Goal: Ask a question

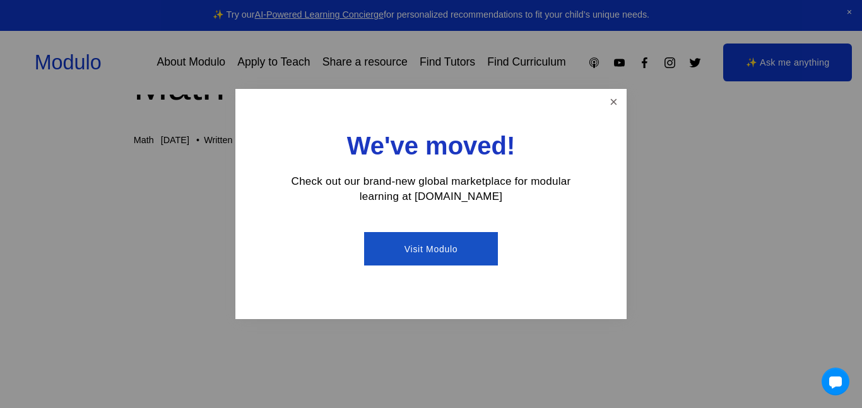
scroll to position [66, 0]
click at [608, 65] on div at bounding box center [431, 204] width 862 height 408
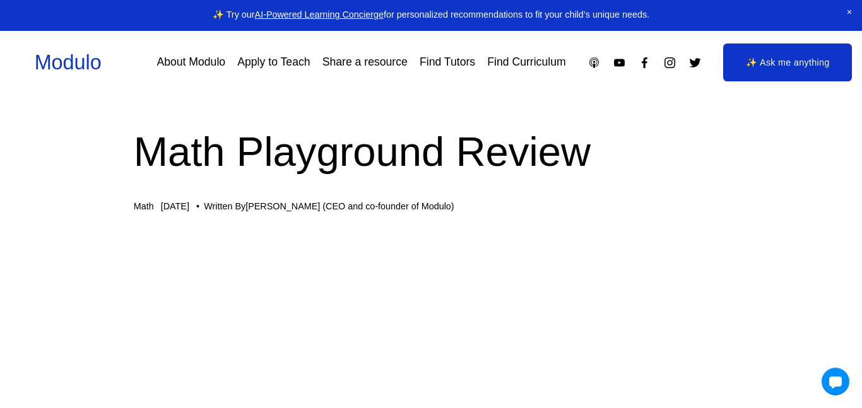
scroll to position [0, 0]
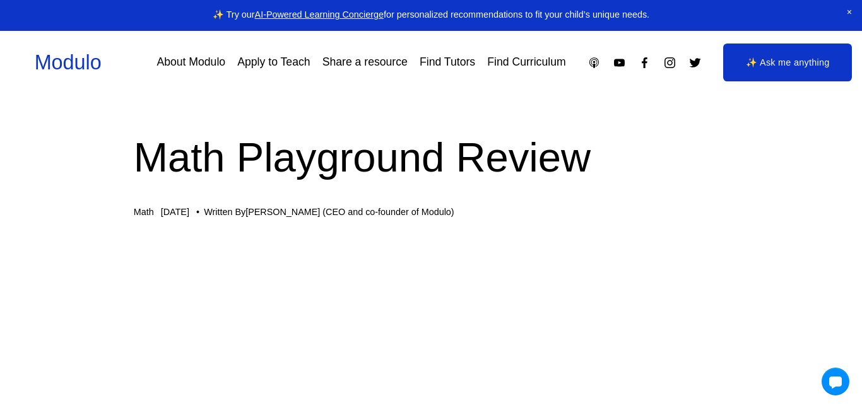
click at [780, 64] on link "✨ Ask me anything" at bounding box center [787, 63] width 129 height 38
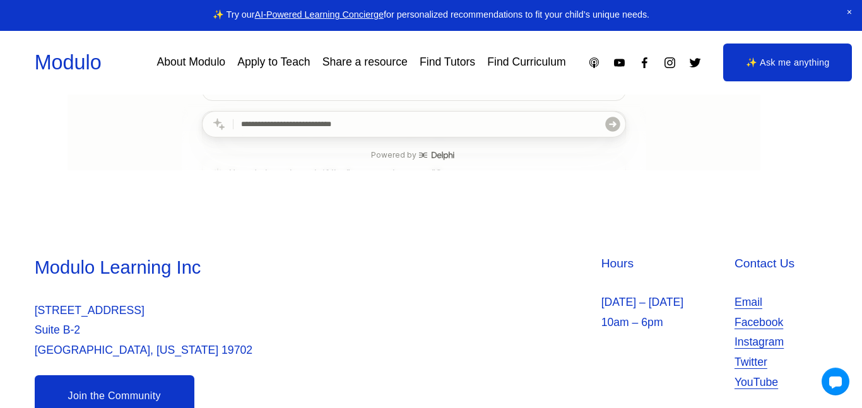
scroll to position [522, 0]
